Goal: Task Accomplishment & Management: Use online tool/utility

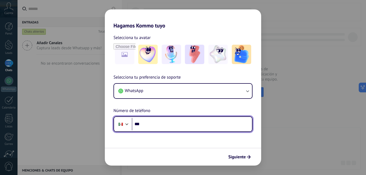
click at [154, 126] on input "***" at bounding box center [192, 124] width 120 height 12
type input "**********"
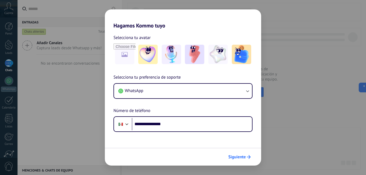
click at [236, 157] on span "Siguiente" at bounding box center [236, 157] width 17 height 4
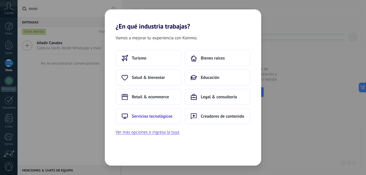
click at [155, 115] on span "Servicios tecnológicos" at bounding box center [152, 116] width 41 height 5
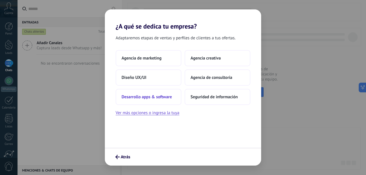
click at [136, 92] on button "Desarrollo apps & software" at bounding box center [148, 97] width 66 height 16
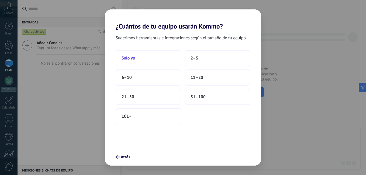
click at [140, 56] on button "Solo yo" at bounding box center [148, 58] width 66 height 16
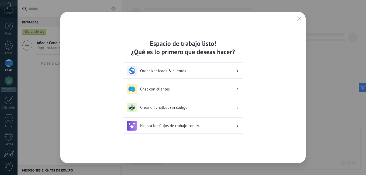
click at [296, 19] on button "button" at bounding box center [298, 19] width 7 height 8
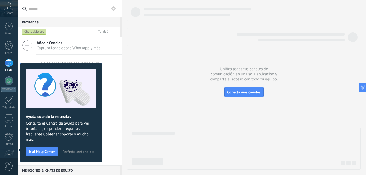
click at [69, 152] on span "Perfecto, entendido" at bounding box center [77, 152] width 31 height 4
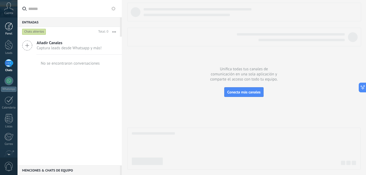
click at [8, 26] on div at bounding box center [9, 26] width 8 height 8
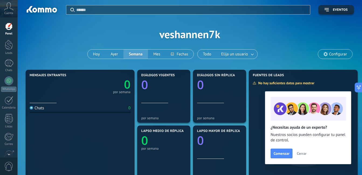
click at [303, 156] on button "Cerrar" at bounding box center [301, 153] width 15 height 8
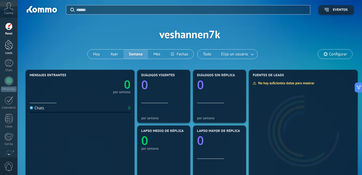
click at [10, 47] on div at bounding box center [9, 45] width 8 height 10
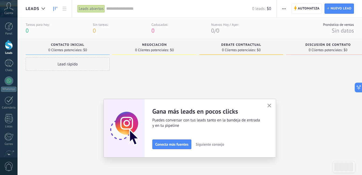
click at [270, 104] on icon "button" at bounding box center [269, 106] width 4 height 4
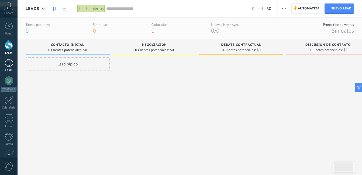
drag, startPoint x: 7, startPoint y: 64, endPoint x: 7, endPoint y: 68, distance: 3.5
click at [7, 64] on div at bounding box center [9, 63] width 9 height 8
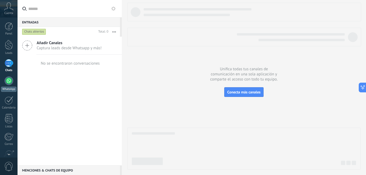
click at [9, 78] on div at bounding box center [9, 80] width 9 height 9
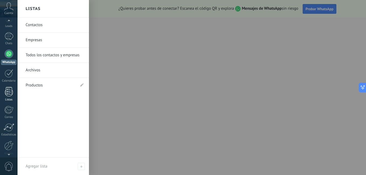
scroll to position [49, 0]
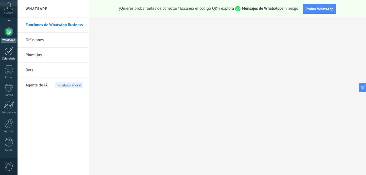
click at [11, 54] on div at bounding box center [9, 51] width 9 height 8
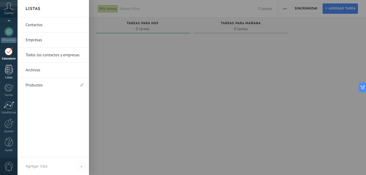
click at [6, 70] on div at bounding box center [9, 69] width 8 height 9
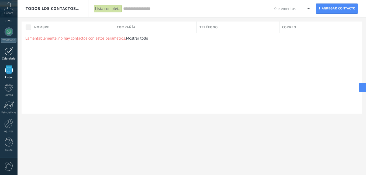
click at [9, 54] on div at bounding box center [9, 51] width 9 height 8
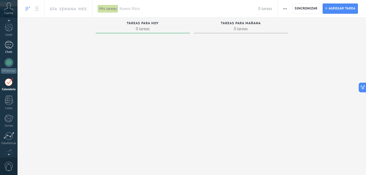
scroll to position [16, 0]
click at [13, 50] on link "Chats" at bounding box center [8, 50] width 17 height 13
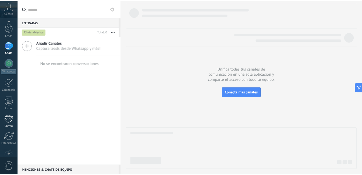
scroll to position [27, 0]
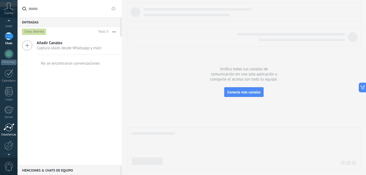
click at [8, 129] on div at bounding box center [8, 127] width 11 height 8
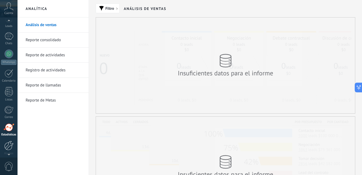
click at [4, 148] on div at bounding box center [8, 145] width 9 height 9
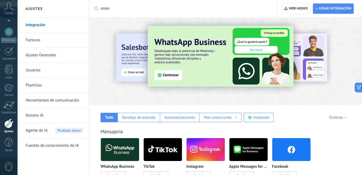
click at [294, 149] on img at bounding box center [291, 149] width 38 height 26
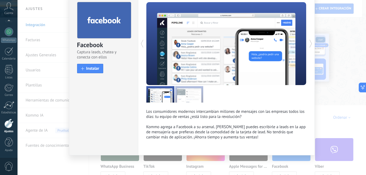
scroll to position [26, 0]
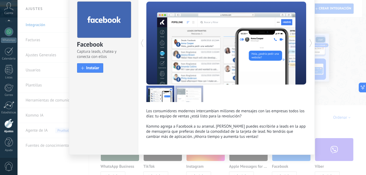
click at [334, 94] on div "Facebook Captura leads, chatea y conecta con ellos install Instalar Los consumi…" at bounding box center [191, 87] width 348 height 175
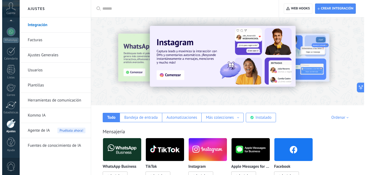
scroll to position [27, 0]
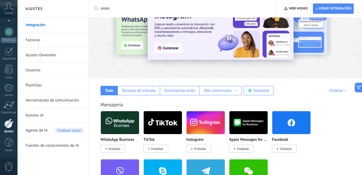
click at [284, 148] on span "Instalar" at bounding box center [285, 148] width 12 height 5
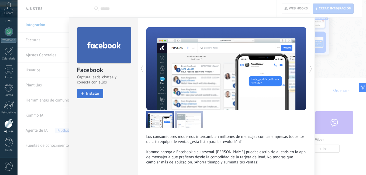
click at [88, 92] on span "Instalar" at bounding box center [92, 94] width 13 height 4
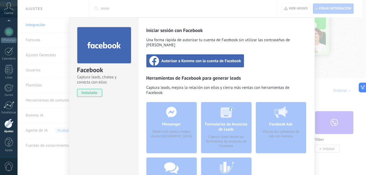
click at [200, 58] on span "Autorizar a Kommo con la cuenta de Facebook" at bounding box center [201, 60] width 80 height 5
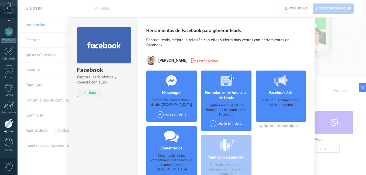
click at [188, 8] on div "Facebook Captura leads, chatea y conecta con ellos instalado Desinstalar Herram…" at bounding box center [191, 87] width 348 height 175
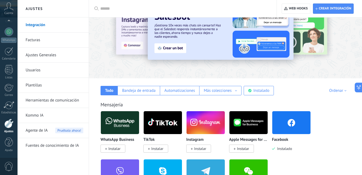
click at [289, 120] on img at bounding box center [291, 123] width 38 height 26
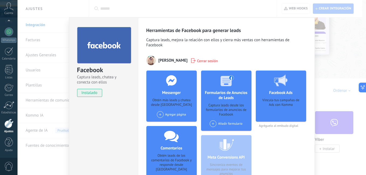
click at [174, 114] on div "Agregar página" at bounding box center [171, 114] width 29 height 7
click at [159, 115] on span at bounding box center [160, 114] width 7 height 7
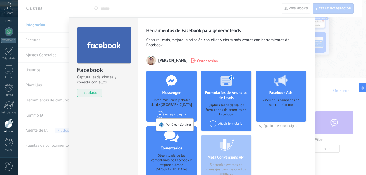
click at [176, 95] on h4 "Messenger" at bounding box center [170, 92] width 21 height 5
click at [159, 113] on span at bounding box center [160, 114] width 7 height 7
click at [169, 114] on div "Agregar página VeriClean Services" at bounding box center [171, 114] width 29 height 7
click at [170, 126] on div "VeriClean Services" at bounding box center [174, 125] width 37 height 12
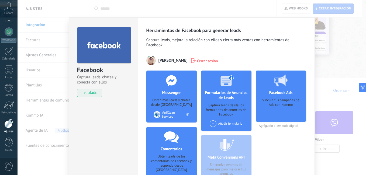
click at [187, 114] on icon at bounding box center [187, 114] width 3 height 3
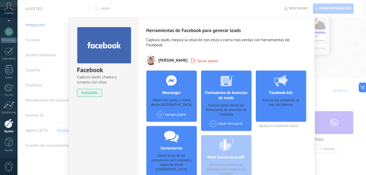
click at [174, 116] on div "Agregar página" at bounding box center [171, 114] width 29 height 7
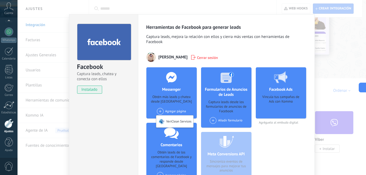
scroll to position [0, 0]
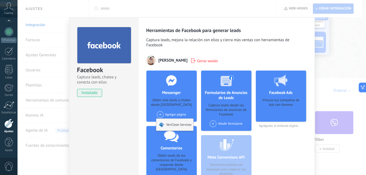
click at [170, 124] on div "VeriClean Services" at bounding box center [174, 125] width 37 height 12
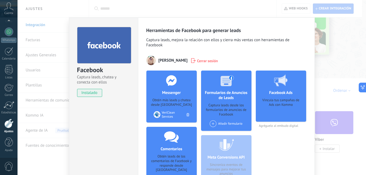
scroll to position [27, 0]
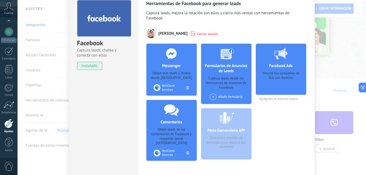
click at [187, 87] on icon at bounding box center [187, 87] width 3 height 3
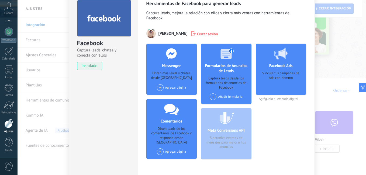
click at [167, 88] on div "Agregar página" at bounding box center [171, 87] width 29 height 7
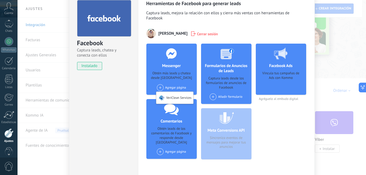
scroll to position [49, 0]
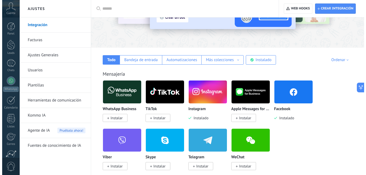
scroll to position [81, 0]
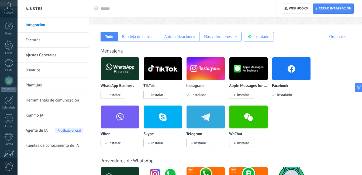
click at [282, 69] on img at bounding box center [291, 69] width 38 height 26
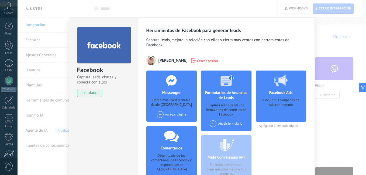
click at [177, 114] on div "Agregar página" at bounding box center [171, 114] width 29 height 7
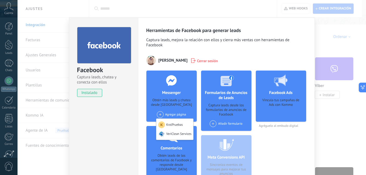
click at [173, 125] on div "KrolPruebas" at bounding box center [174, 124] width 37 height 10
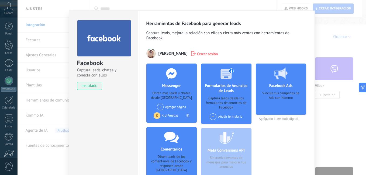
scroll to position [27, 0]
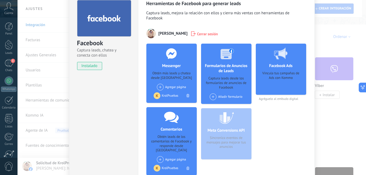
click at [342, 56] on div "Facebook Captura leads, chatea y conecta con ellos instalado Desinstalar Herram…" at bounding box center [191, 87] width 348 height 175
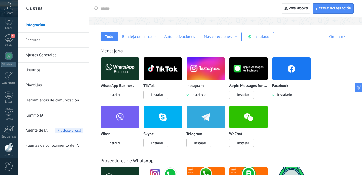
scroll to position [23, 0]
click at [10, 37] on div "1" at bounding box center [9, 40] width 9 height 8
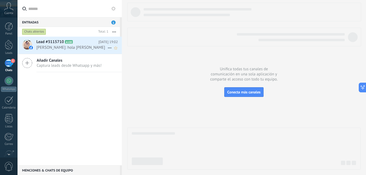
click at [86, 43] on h2 "Lead #3115710 A100" at bounding box center [67, 41] width 62 height 5
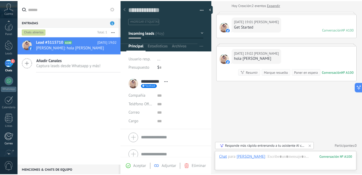
scroll to position [49, 0]
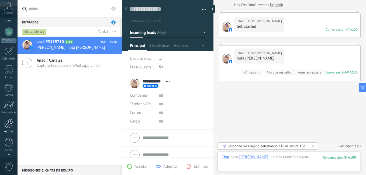
click at [10, 122] on div at bounding box center [8, 123] width 9 height 9
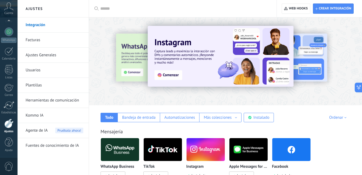
click at [39, 101] on link "Herramientas de comunicación" at bounding box center [55, 100] width 58 height 15
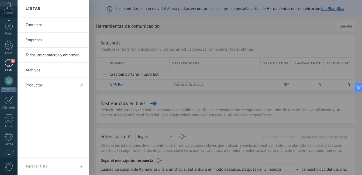
click at [11, 61] on span "1" at bounding box center [13, 61] width 4 height 4
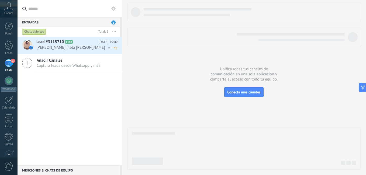
click at [81, 45] on span "Krol Valdez: hola krol" at bounding box center [71, 47] width 71 height 5
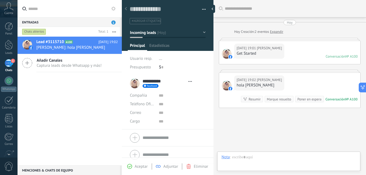
type textarea "**********"
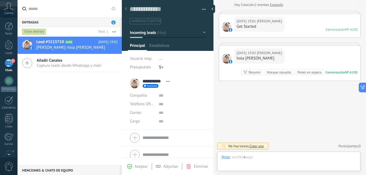
scroll to position [8, 0]
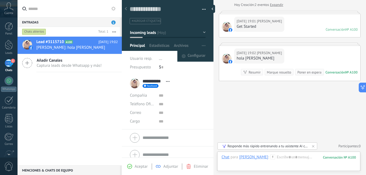
click at [202, 45] on span "button" at bounding box center [203, 46] width 3 height 10
click at [194, 56] on span "Configurar" at bounding box center [196, 56] width 18 height 11
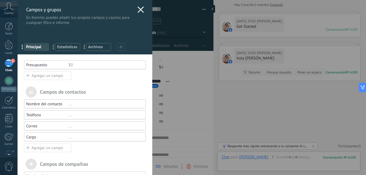
click at [122, 47] on use at bounding box center [120, 46] width 3 height 3
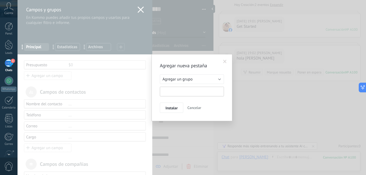
click at [174, 92] on input "text" at bounding box center [192, 92] width 64 height 10
type input "*"
type input "**********"
click at [174, 108] on span "Instalar" at bounding box center [171, 108] width 12 height 4
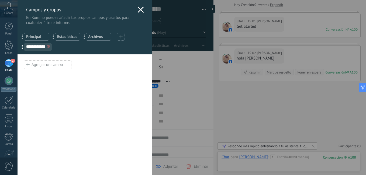
click at [52, 64] on div "Agregar un campo" at bounding box center [47, 64] width 47 height 9
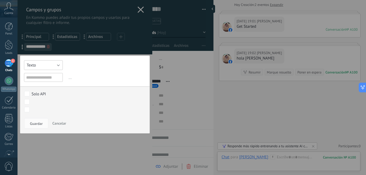
click at [50, 68] on button "Texto" at bounding box center [43, 65] width 39 height 10
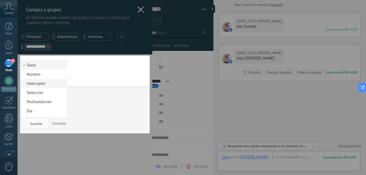
click at [31, 84] on span "Interruptor" at bounding box center [43, 83] width 44 height 5
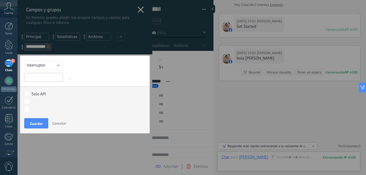
click at [49, 77] on input "text" at bounding box center [43, 77] width 39 height 9
type input "**********"
click at [37, 122] on span "Guardar" at bounding box center [36, 124] width 13 height 4
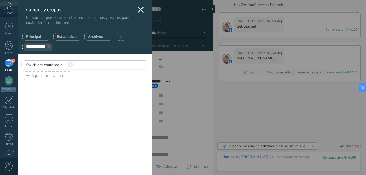
click at [47, 75] on div "Agregar un campo" at bounding box center [47, 75] width 47 height 9
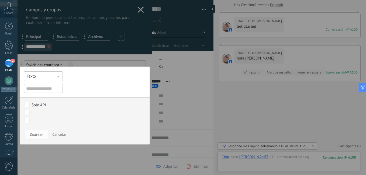
click at [47, 75] on button "Texto" at bounding box center [43, 76] width 39 height 10
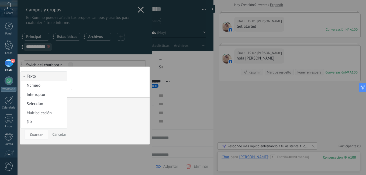
scroll to position [27, 0]
click at [40, 113] on span "Texto Largo" at bounding box center [43, 113] width 44 height 5
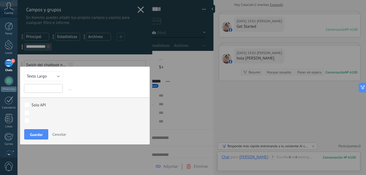
click at [36, 85] on input "text" at bounding box center [43, 88] width 39 height 9
type input "**********"
click at [37, 134] on span "Guardar" at bounding box center [36, 135] width 13 height 4
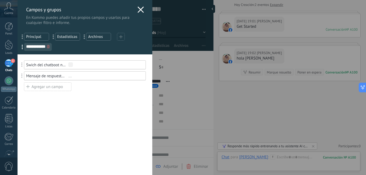
click at [139, 10] on use at bounding box center [140, 9] width 6 height 6
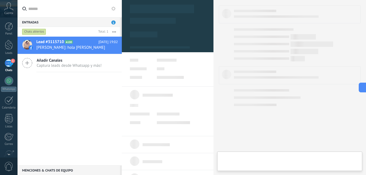
type textarea "**********"
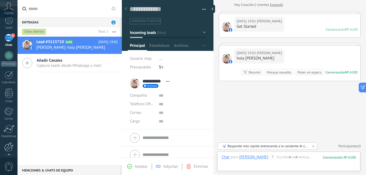
scroll to position [49, 0]
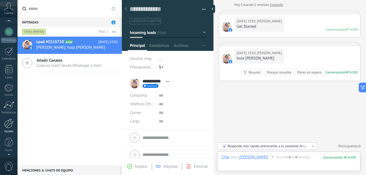
click at [8, 125] on div at bounding box center [8, 123] width 9 height 9
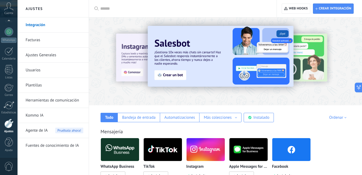
click at [30, 86] on link "Plantillas" at bounding box center [55, 85] width 58 height 15
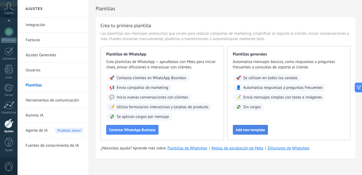
click at [252, 130] on span "Add new template" at bounding box center [250, 130] width 29 height 4
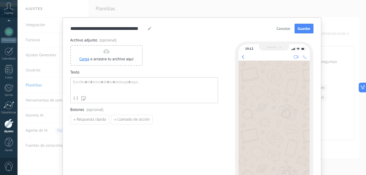
click at [78, 83] on div at bounding box center [144, 87] width 142 height 14
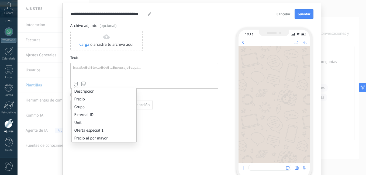
scroll to position [27, 0]
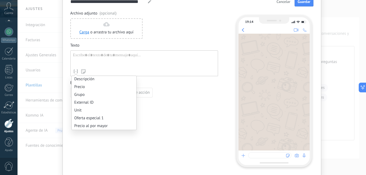
click at [74, 71] on icon at bounding box center [75, 71] width 5 height 5
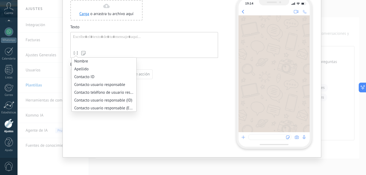
scroll to position [0, 0]
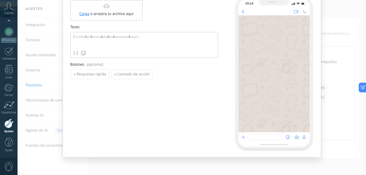
click at [177, 17] on div "Carga o arrastra tu archivo aquí Arrastra aquí" at bounding box center [144, 10] width 148 height 20
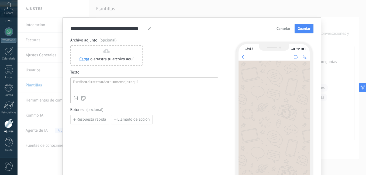
click at [276, 30] on span "Cancelar" at bounding box center [283, 29] width 14 height 4
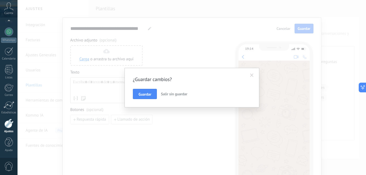
click at [172, 95] on span "Salir sin guardar" at bounding box center [174, 94] width 26 height 5
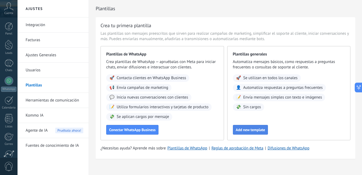
click at [252, 130] on span "Add new template" at bounding box center [250, 130] width 29 height 4
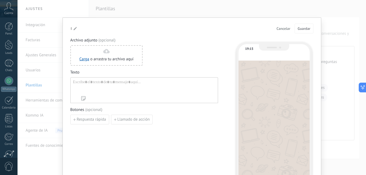
type input "**********"
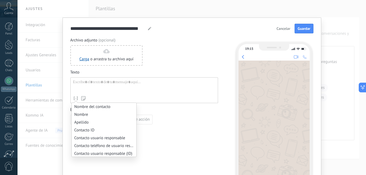
click at [74, 99] on icon at bounding box center [75, 98] width 5 height 5
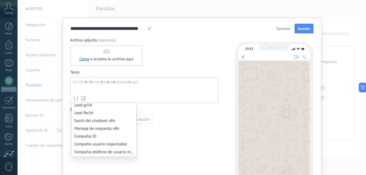
scroll to position [323, 0]
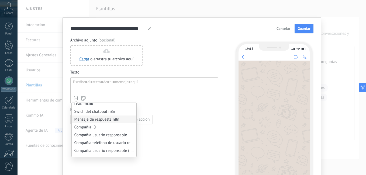
click at [109, 120] on li "Mensaje de respuesta n8n" at bounding box center [104, 119] width 65 height 8
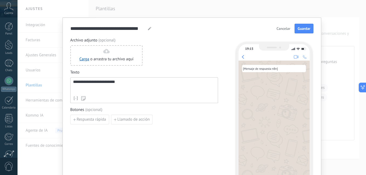
click at [148, 28] on use at bounding box center [149, 28] width 3 height 3
type input "*"
click at [182, 39] on div "Archivo adjunto (opcional) Carga o arrastra tu archivo aquí Arrastra aquí" at bounding box center [144, 52] width 148 height 28
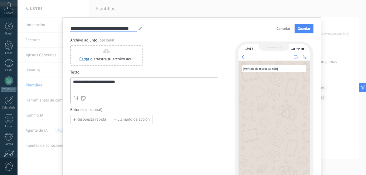
drag, startPoint x: 90, startPoint y: 28, endPoint x: 69, endPoint y: 28, distance: 21.0
click at [69, 28] on div "**********" at bounding box center [191, 109] width 258 height 185
type input "**********"
click at [304, 30] on span "Guardar" at bounding box center [303, 29] width 13 height 4
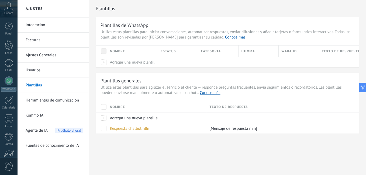
click at [67, 102] on link "Herramientas de comunicación" at bounding box center [55, 100] width 58 height 15
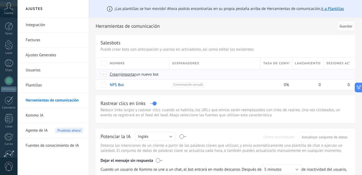
click at [114, 75] on span "Crear" at bounding box center [114, 74] width 9 height 5
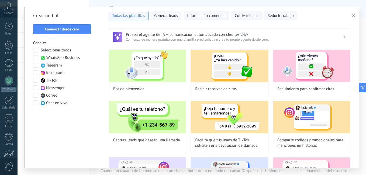
click at [54, 89] on span "Messenger" at bounding box center [55, 87] width 19 height 5
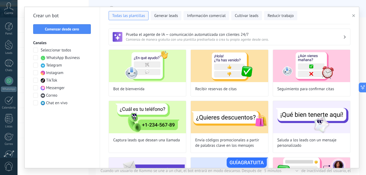
click at [31, 49] on div "Crear un bot Comenzar desde cero Canales Seleccionar todos WhatsApp Business Te…" at bounding box center [61, 87] width 75 height 161
click at [34, 50] on span at bounding box center [35, 50] width 5 height 5
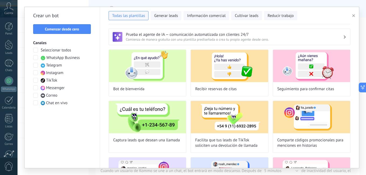
click at [35, 50] on span at bounding box center [35, 50] width 5 height 5
click at [63, 30] on span "Comenzar desde cero" at bounding box center [62, 29] width 34 height 4
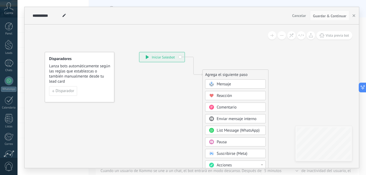
click at [225, 83] on span "Mensaje" at bounding box center [223, 84] width 14 height 5
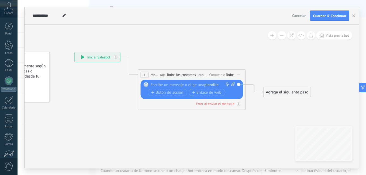
click at [212, 85] on span "plantilla" at bounding box center [211, 85] width 14 height 4
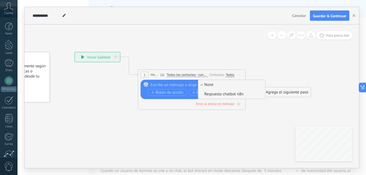
click at [227, 94] on span "Respuesta chatbot n8n" at bounding box center [230, 94] width 65 height 5
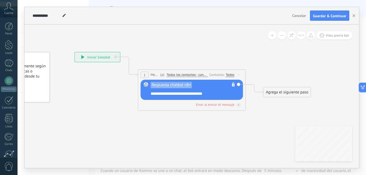
click at [65, 15] on use at bounding box center [63, 15] width 3 height 3
type input "*"
click at [74, 15] on input "**********" at bounding box center [67, 15] width 68 height 4
type input "**********"
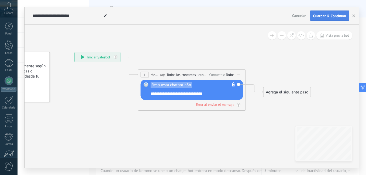
click at [338, 13] on button "Guardar & Continuar" at bounding box center [329, 15] width 39 height 10
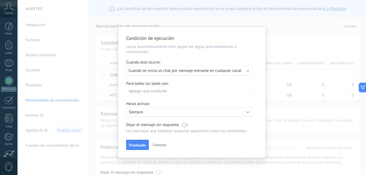
click at [172, 73] on span "Cuando se inicia un chat por mensaje entrante en cualquier canal" at bounding box center [184, 70] width 113 height 5
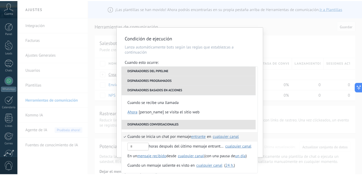
scroll to position [127, 0]
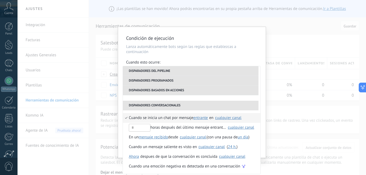
click at [164, 119] on span "Cuando se inicia un chat por mensaje" at bounding box center [161, 118] width 64 height 10
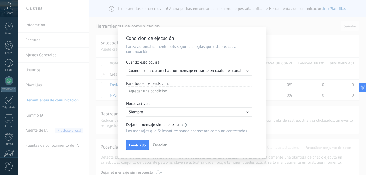
click at [153, 92] on div "Agregar una condición" at bounding box center [189, 90] width 126 height 9
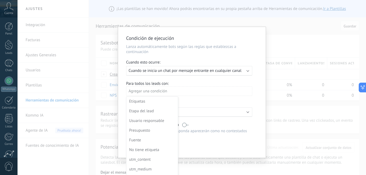
click at [212, 79] on div at bounding box center [192, 92] width 148 height 131
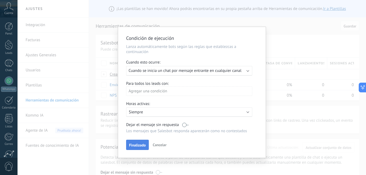
click at [139, 145] on span "Finalizado" at bounding box center [137, 145] width 17 height 4
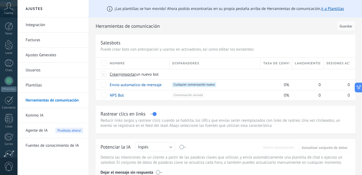
click at [35, 26] on link "Integración" at bounding box center [55, 24] width 58 height 15
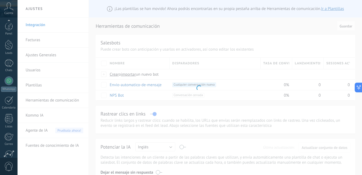
scroll to position [49, 0]
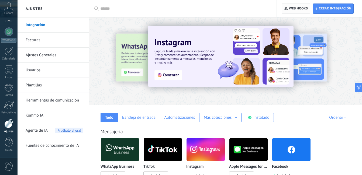
click at [295, 9] on span "Web hooks 0" at bounding box center [298, 8] width 19 height 4
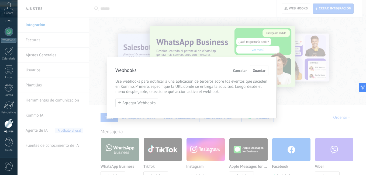
click at [241, 71] on span "Cancelar" at bounding box center [240, 71] width 14 height 4
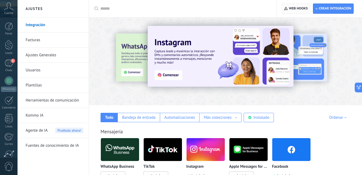
click at [298, 10] on span "Web hooks 0" at bounding box center [298, 8] width 19 height 4
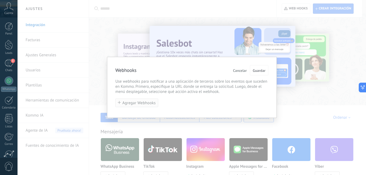
click at [141, 100] on button "Agregar Webhooks" at bounding box center [136, 103] width 43 height 9
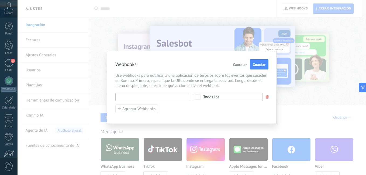
click at [169, 96] on input "text" at bounding box center [152, 97] width 75 height 9
click at [171, 96] on input "text" at bounding box center [152, 97] width 75 height 9
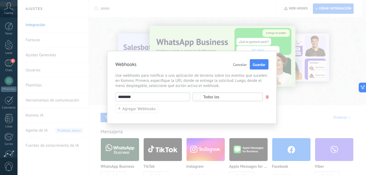
click at [174, 104] on div "******** URL inválida Seleccionar todo Lead agregado Contacto agregado Compañía…" at bounding box center [191, 103] width 153 height 21
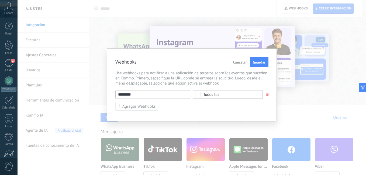
drag, startPoint x: 136, startPoint y: 94, endPoint x: 110, endPoint y: 94, distance: 25.8
click at [110, 94] on div "Webhooks Cancelar Guardar Use webhooks para notificar a una aplicación de terce…" at bounding box center [192, 84] width 170 height 73
paste input "**********"
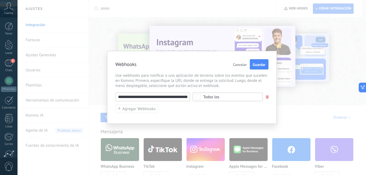
scroll to position [0, 68]
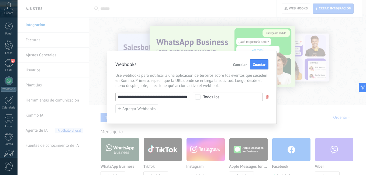
type input "**********"
click at [224, 96] on span "Todos los" at bounding box center [229, 97] width 52 height 4
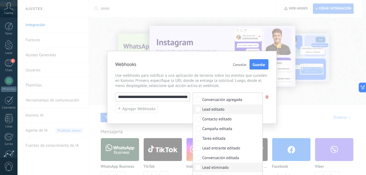
scroll to position [54, 0]
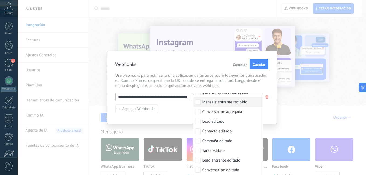
click at [222, 103] on div "Mensaje entrante recibido" at bounding box center [224, 102] width 45 height 5
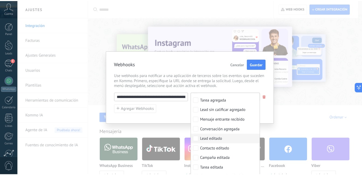
scroll to position [27, 0]
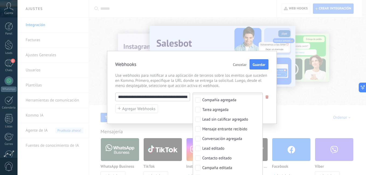
click at [202, 63] on div "Webhooks Cancelar Guardar" at bounding box center [191, 64] width 153 height 10
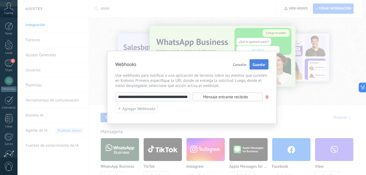
click at [259, 66] on span "Guardar" at bounding box center [258, 65] width 13 height 4
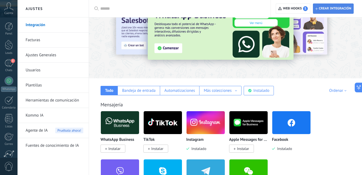
click at [339, 8] on span "Crear integración" at bounding box center [334, 8] width 32 height 4
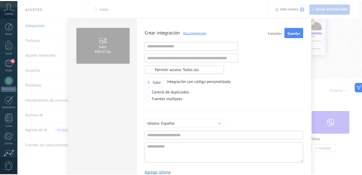
scroll to position [5, 0]
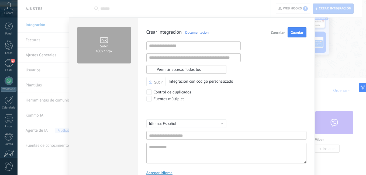
click at [338, 37] on div "Subir 400х272px Crear integración Documentación Cancelar Guardar URL inválida U…" at bounding box center [191, 87] width 348 height 175
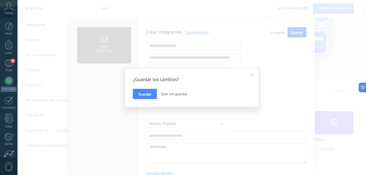
click at [177, 95] on span "Salir sin guardar" at bounding box center [174, 94] width 26 height 5
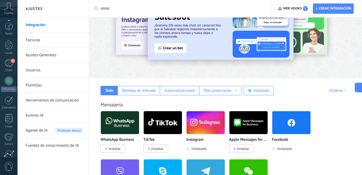
scroll to position [49, 0]
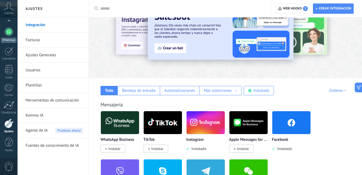
click at [8, 36] on link "WhatsApp" at bounding box center [8, 34] width 17 height 15
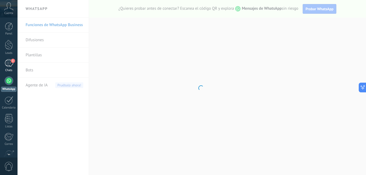
click at [6, 61] on div "1" at bounding box center [9, 63] width 9 height 8
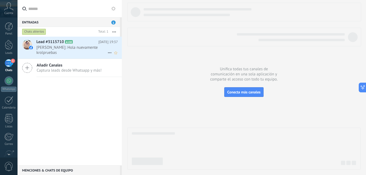
click at [78, 47] on span "Krol Valdez: Hola nuevamente krolpruebas" at bounding box center [71, 50] width 71 height 10
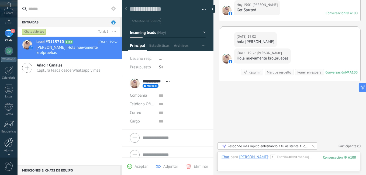
scroll to position [49, 0]
click at [10, 125] on div at bounding box center [8, 123] width 9 height 9
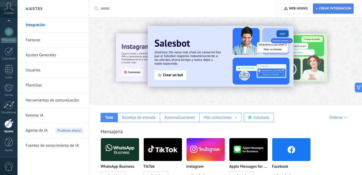
click at [336, 7] on span "Crear integración" at bounding box center [334, 8] width 32 height 4
type textarea "**********"
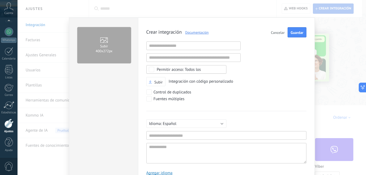
scroll to position [5, 0]
click at [171, 135] on input "text" at bounding box center [226, 135] width 160 height 9
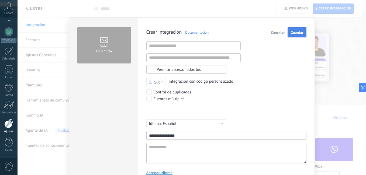
type input "**********"
click at [293, 34] on span "Guardar" at bounding box center [296, 33] width 13 height 4
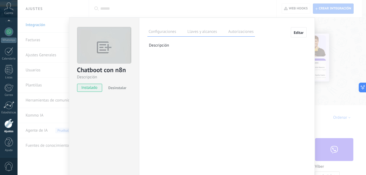
click at [197, 31] on label "Llaves y alcances" at bounding box center [202, 33] width 32 height 8
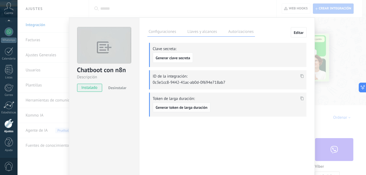
click at [181, 107] on span "Generar token de larga duración" at bounding box center [182, 108] width 52 height 4
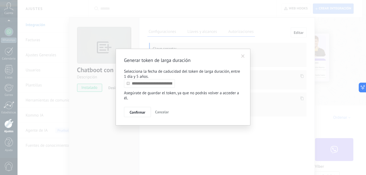
click at [143, 86] on input "text" at bounding box center [149, 83] width 51 height 9
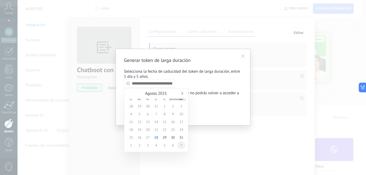
type input "**********"
click at [181, 146] on span "7" at bounding box center [181, 145] width 8 height 8
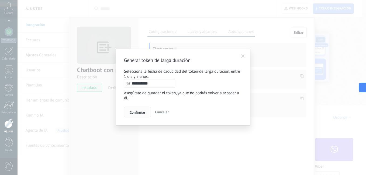
click at [140, 112] on span "Confirmar" at bounding box center [137, 112] width 16 height 4
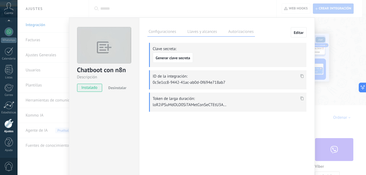
click at [300, 98] on icon at bounding box center [301, 98] width 3 height 4
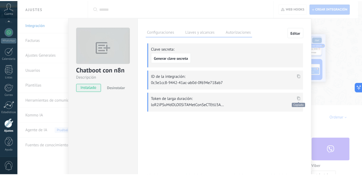
scroll to position [312, 0]
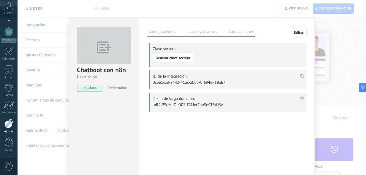
click at [252, 130] on div "Configuraciones Llaves y alcances Autorizaciones Editar Clave secreta: Generar …" at bounding box center [227, 97] width 176 height 160
click at [334, 27] on div "Chatboot con n8n Descripción instalado Desinstalar Configuraciones Llaves y alc…" at bounding box center [191, 87] width 348 height 175
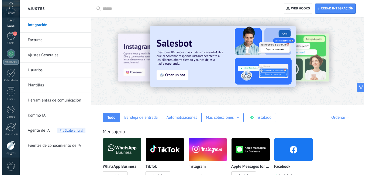
scroll to position [0, 0]
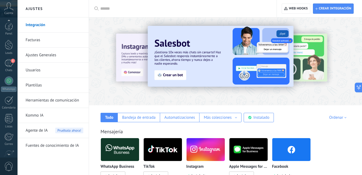
click at [13, 58] on div "Panel Leads 1 Chats WhatsApp Clientes" at bounding box center [8, 114] width 17 height 184
click at [10, 62] on div "1" at bounding box center [9, 63] width 9 height 8
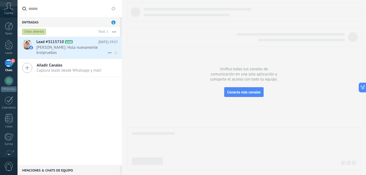
click at [90, 50] on span "Krol Valdez: Hola nuevamente krolpruebas" at bounding box center [71, 50] width 71 height 10
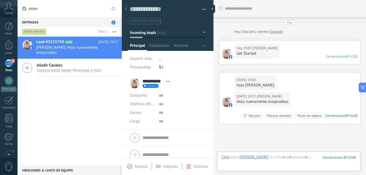
scroll to position [43, 0]
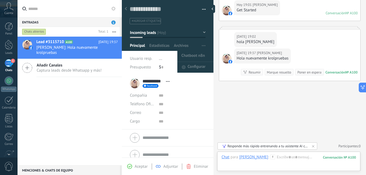
click at [202, 46] on use "button" at bounding box center [203, 45] width 3 height 1
click at [194, 54] on span "Chatboot n8n" at bounding box center [192, 56] width 23 height 11
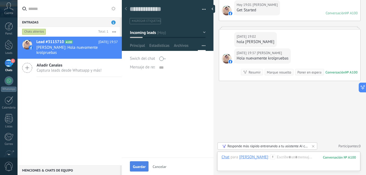
click at [140, 165] on span "Guardar" at bounding box center [139, 167] width 13 height 4
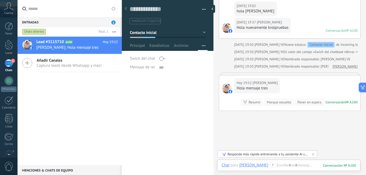
scroll to position [59, 0]
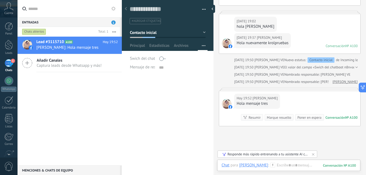
click at [8, 63] on div "1" at bounding box center [9, 63] width 9 height 8
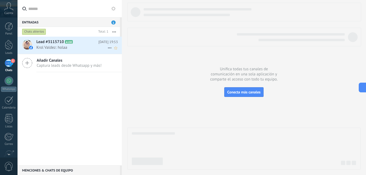
click at [77, 45] on span "Krol Valdez: holaa" at bounding box center [71, 47] width 71 height 5
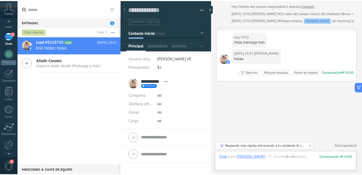
scroll to position [49, 0]
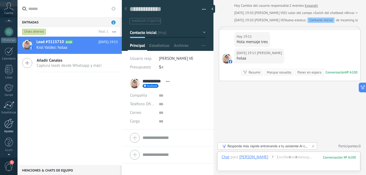
click at [10, 128] on link "Ajustes" at bounding box center [8, 126] width 17 height 15
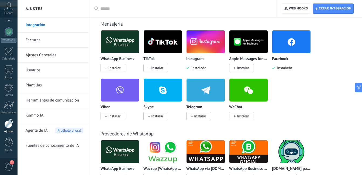
scroll to position [188, 0]
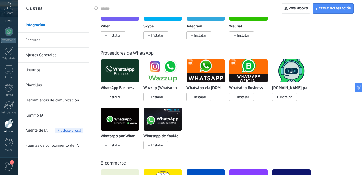
click at [43, 101] on link "Herramientas de comunicación" at bounding box center [55, 100] width 58 height 15
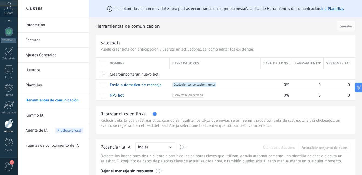
click at [31, 84] on link "Plantillas" at bounding box center [55, 85] width 58 height 15
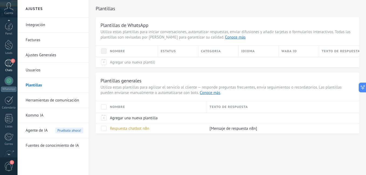
click at [6, 62] on div "1" at bounding box center [9, 63] width 9 height 8
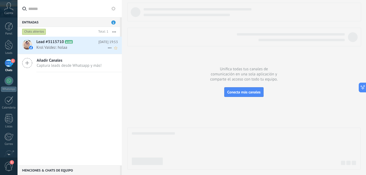
click at [82, 48] on span "Krol Valdez: holaa" at bounding box center [71, 47] width 71 height 5
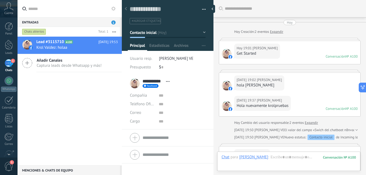
scroll to position [117, 0]
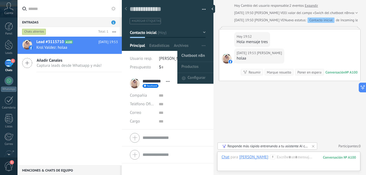
click at [201, 55] on span "Chatboot n8n" at bounding box center [192, 56] width 23 height 11
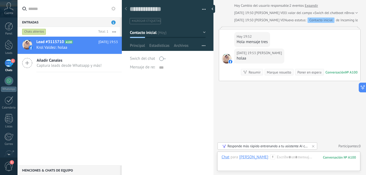
scroll to position [5, 0]
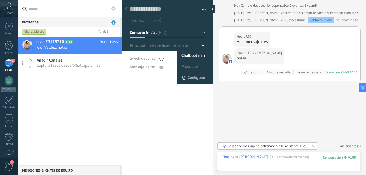
click at [191, 77] on span "Configurar" at bounding box center [196, 78] width 18 height 11
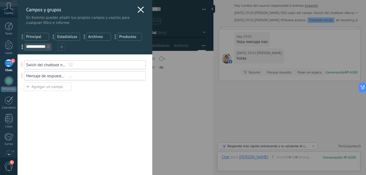
click at [138, 9] on icon at bounding box center [140, 9] width 6 height 6
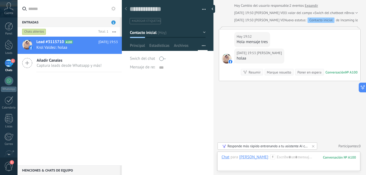
click at [142, 58] on span "Swich del chatboot n8n" at bounding box center [150, 59] width 41 height 4
click at [159, 58] on div at bounding box center [182, 58] width 47 height 9
click at [142, 66] on span "Mensaje de respuesta n8n" at bounding box center [152, 67] width 45 height 4
click at [157, 46] on span "Estadísticas" at bounding box center [159, 47] width 20 height 8
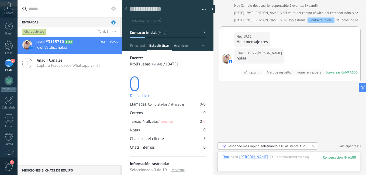
click at [181, 46] on span "Archivos" at bounding box center [181, 47] width 15 height 8
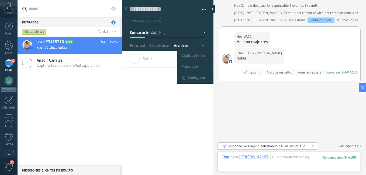
click at [202, 46] on span "button" at bounding box center [203, 46] width 3 height 10
click at [197, 54] on span "Chatboot n8n" at bounding box center [192, 56] width 23 height 11
type textarea "***"
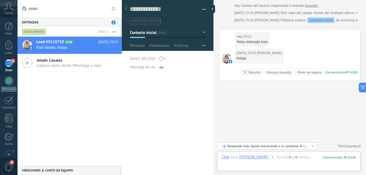
scroll to position [5, 0]
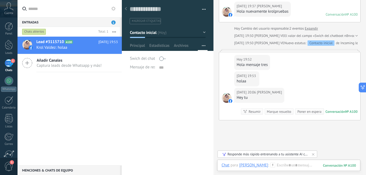
scroll to position [124, 0]
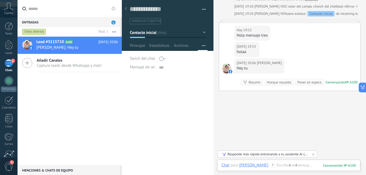
click at [142, 68] on span "Mensaje de respuesta n8n" at bounding box center [152, 67] width 45 height 4
type textarea "**********"
